Goal: Information Seeking & Learning: Learn about a topic

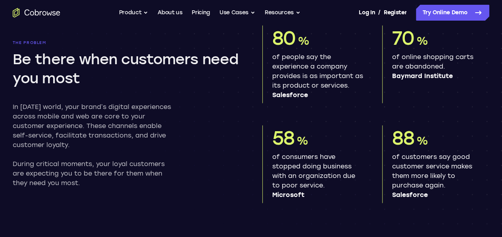
scroll to position [436, 0]
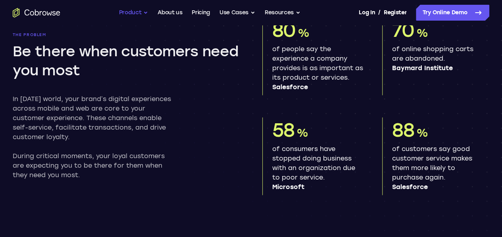
click at [131, 13] on button "Product" at bounding box center [133, 13] width 29 height 16
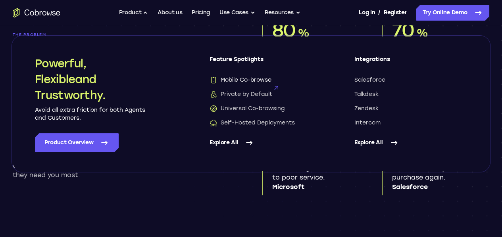
click at [251, 77] on span "Mobile Co-browse" at bounding box center [240, 80] width 62 height 8
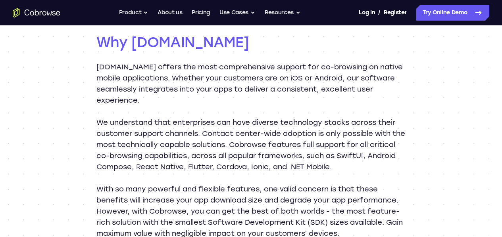
scroll to position [705, 0]
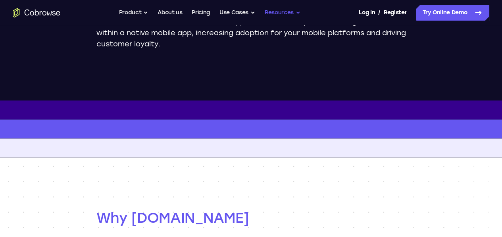
click at [288, 10] on button "Resources" at bounding box center [282, 13] width 36 height 16
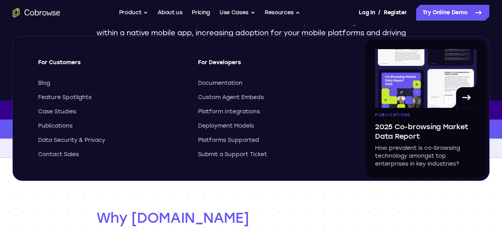
click at [236, 76] on div "For Developers Documentation Custom Agent Embeds Platform Integrations Deployme…" at bounding box center [271, 109] width 146 height 100
click at [234, 86] on span "Documentation" at bounding box center [220, 83] width 44 height 8
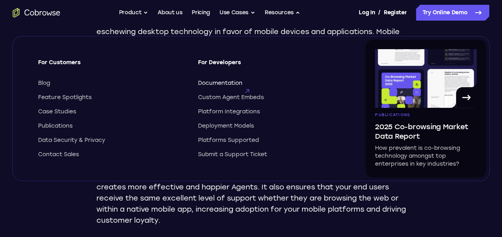
scroll to position [663, 0]
